Goal: Task Accomplishment & Management: Manage account settings

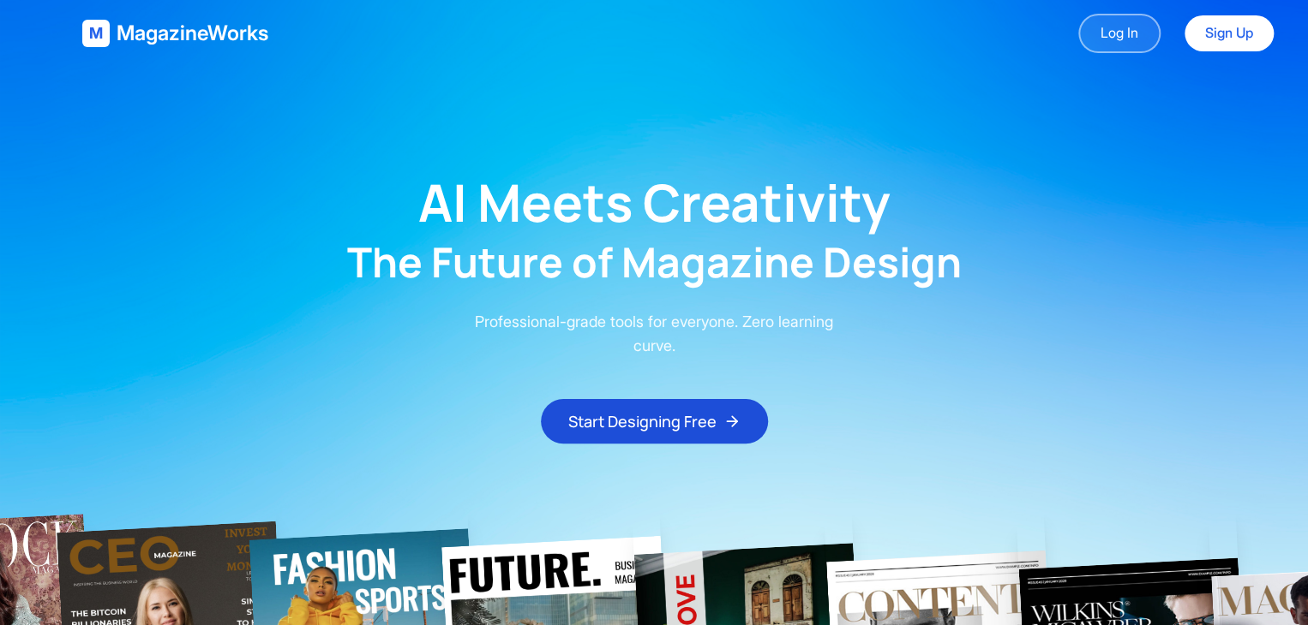
click at [1111, 45] on link "Log In" at bounding box center [1119, 33] width 82 height 39
